Goal: Navigation & Orientation: Find specific page/section

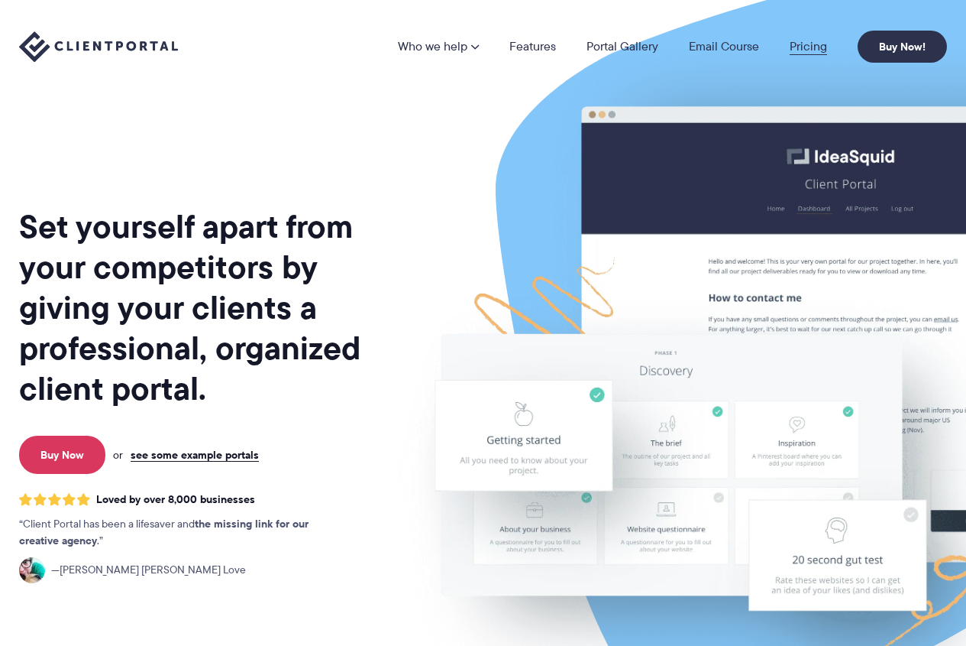
click at [825, 47] on link "Pricing" at bounding box center [808, 46] width 37 height 12
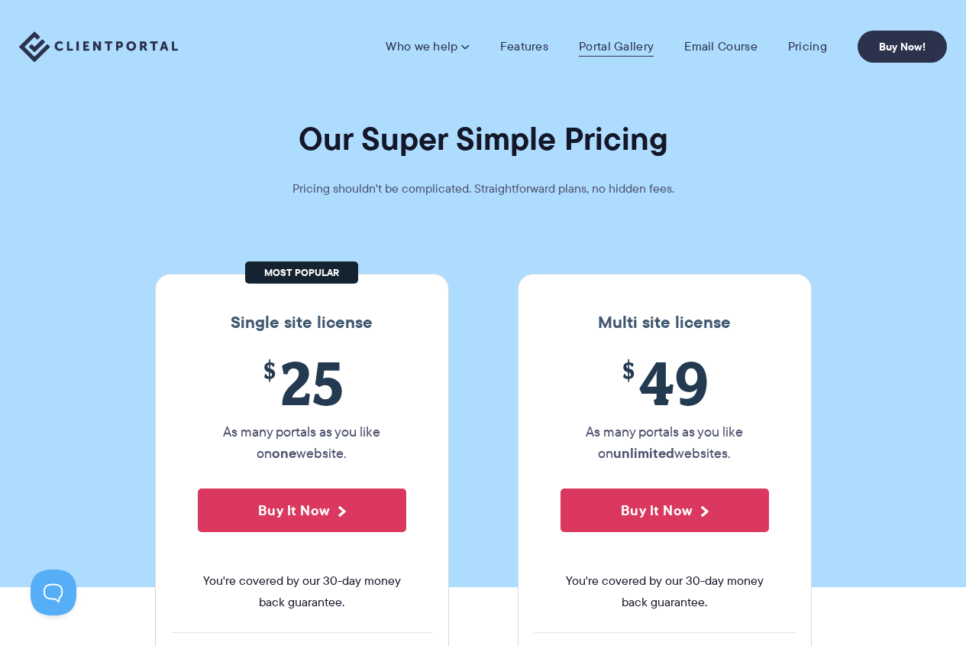
click at [620, 53] on link "Portal Gallery" at bounding box center [616, 46] width 75 height 15
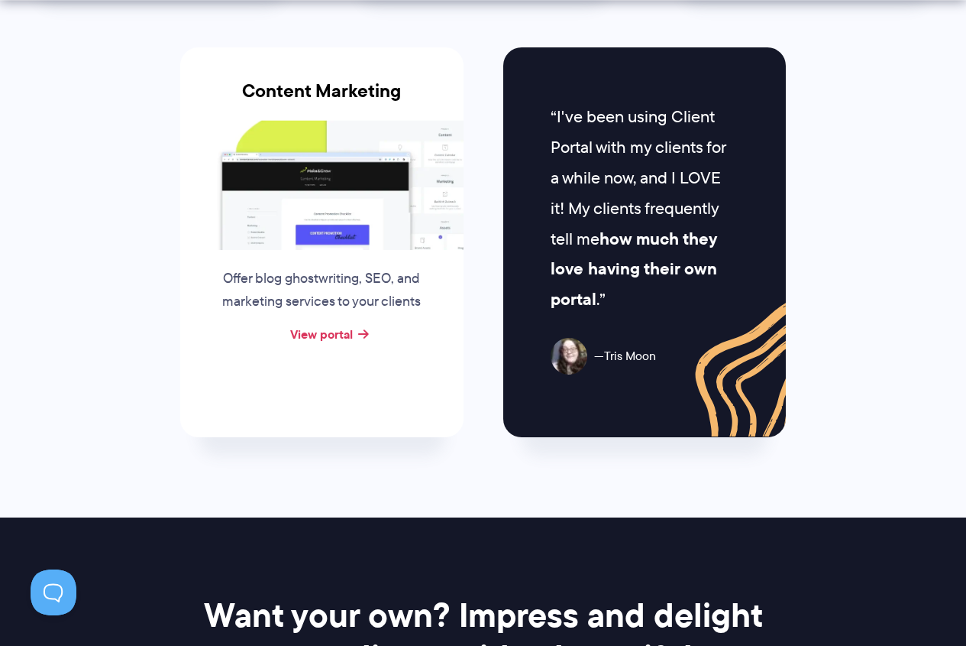
scroll to position [1607, 0]
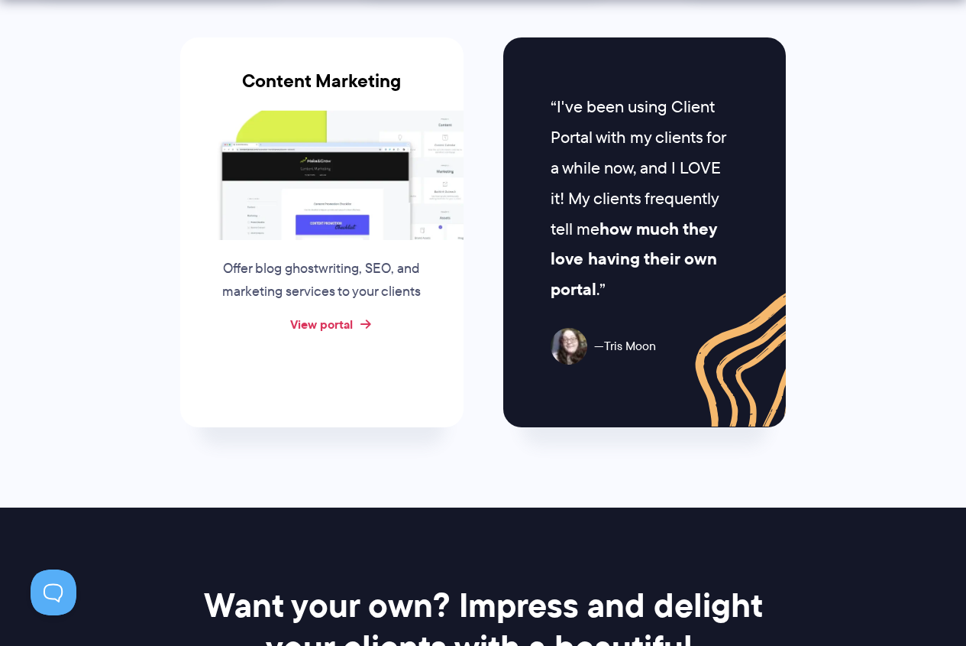
click at [322, 329] on link "View portal" at bounding box center [321, 324] width 63 height 18
